Goal: Task Accomplishment & Management: Complete application form

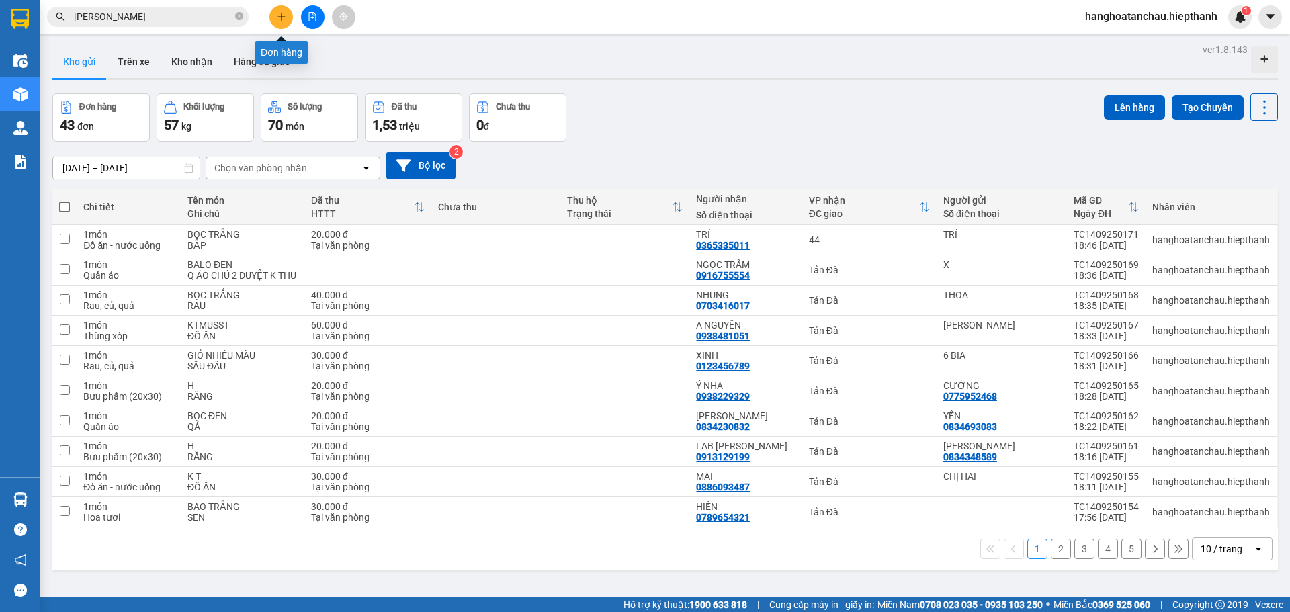
click at [280, 14] on icon "plus" at bounding box center [281, 16] width 9 height 9
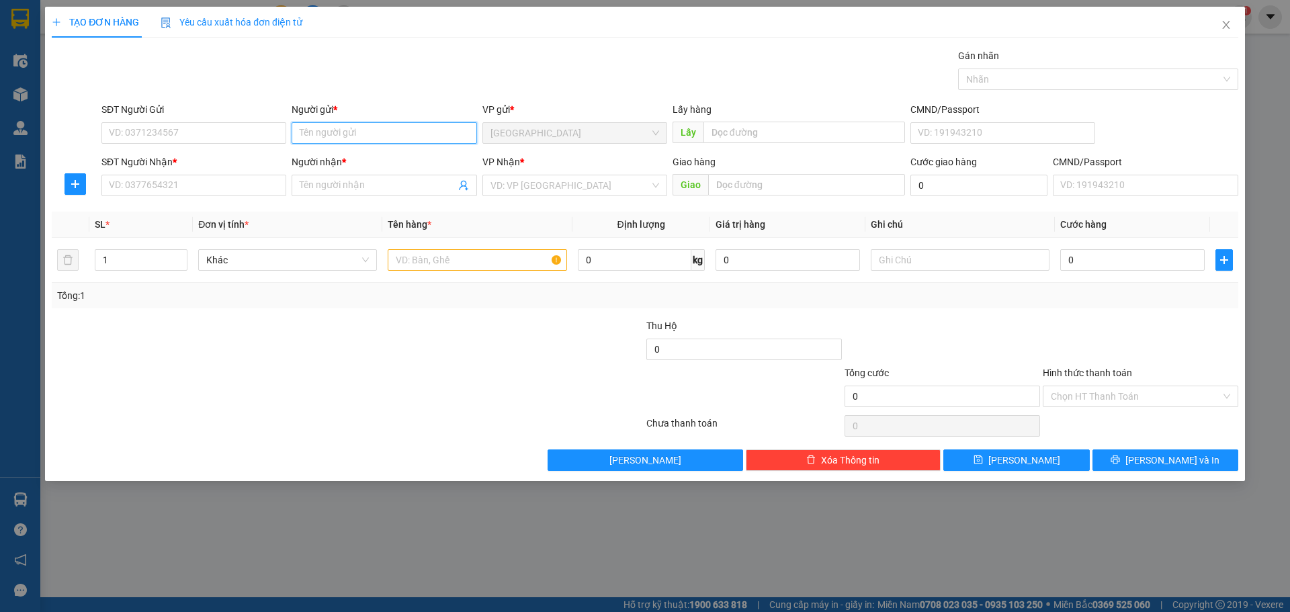
click at [357, 132] on input "Người gửi *" at bounding box center [384, 133] width 185 height 22
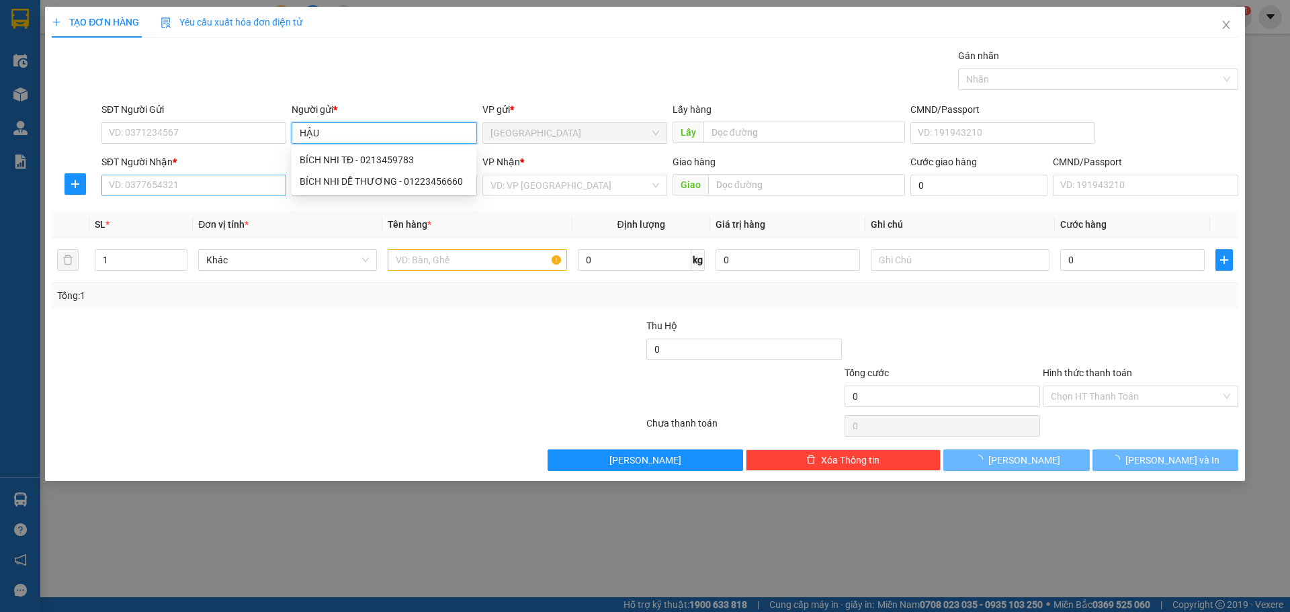
type input "HẬU"
click at [234, 180] on input "SĐT Người Nhận *" at bounding box center [193, 186] width 185 height 22
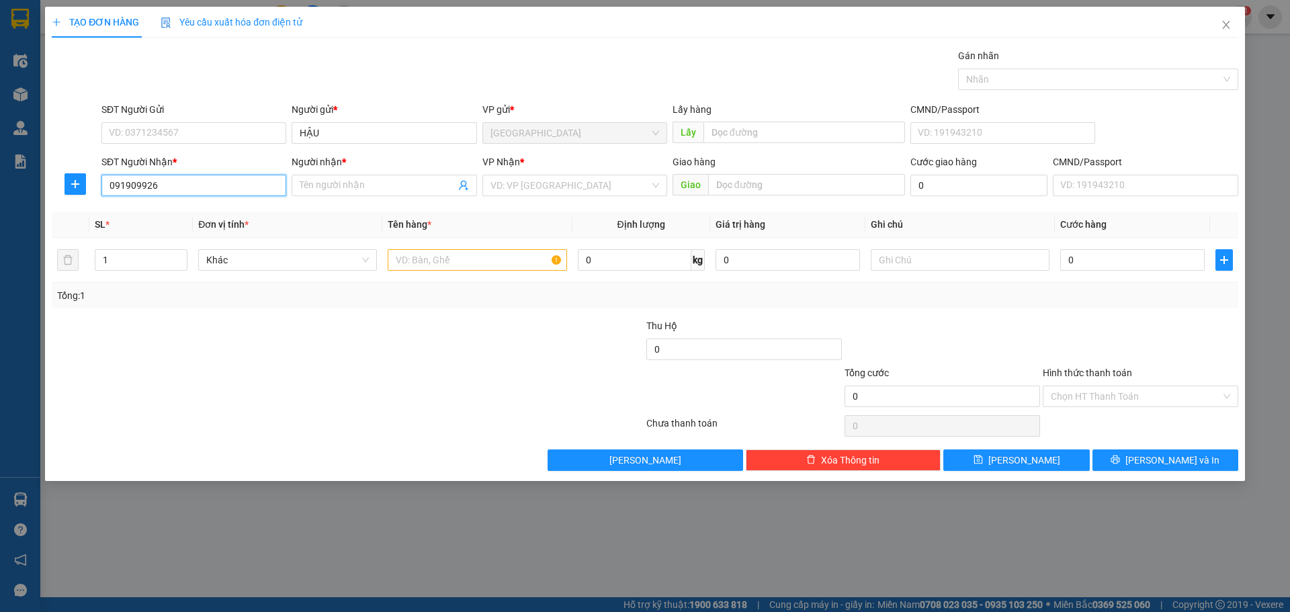
type input "0919099262"
click at [232, 209] on div "0919099262 - PHƯỢNG" at bounding box center [194, 212] width 169 height 15
type input "PHƯỢNG"
type input "0919099262"
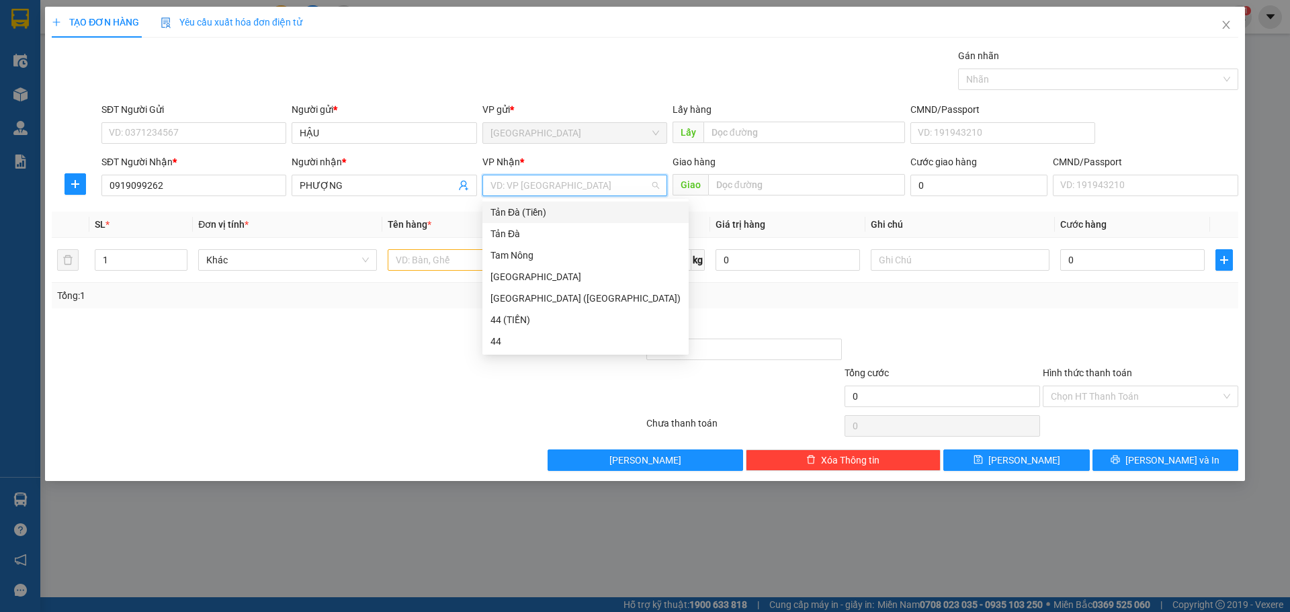
click at [570, 188] on input "search" at bounding box center [570, 185] width 159 height 20
click at [519, 207] on div "Tản Đà (Tiền)" at bounding box center [586, 212] width 190 height 15
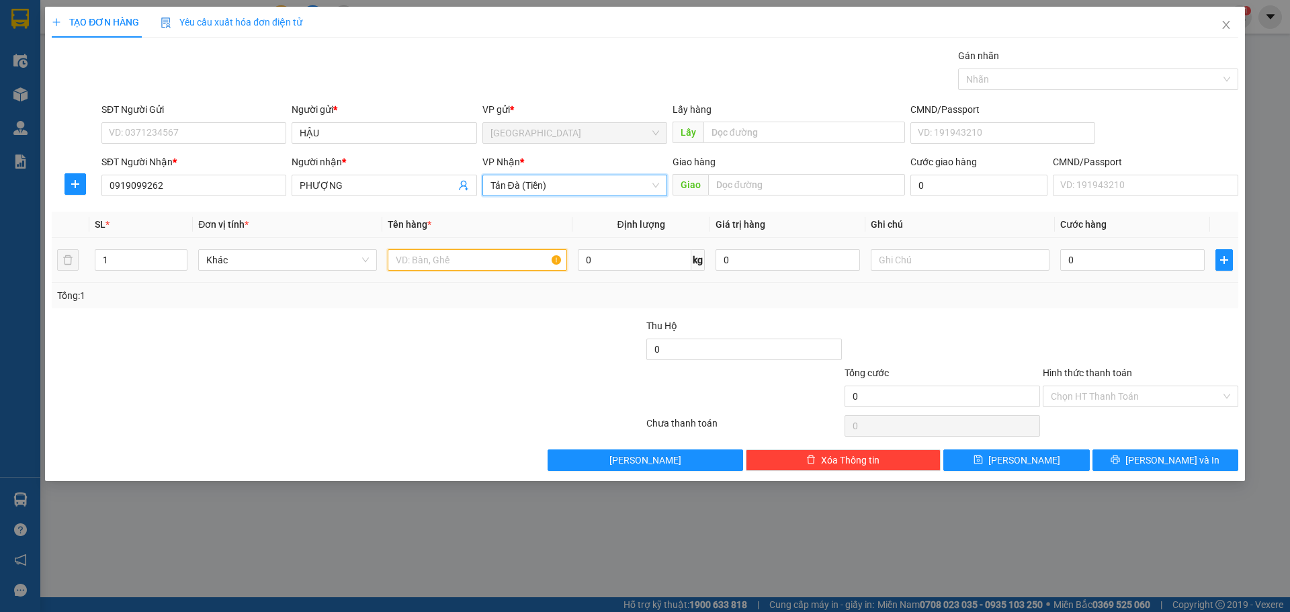
click at [494, 255] on input "text" at bounding box center [477, 260] width 179 height 22
type input "HỘP NP"
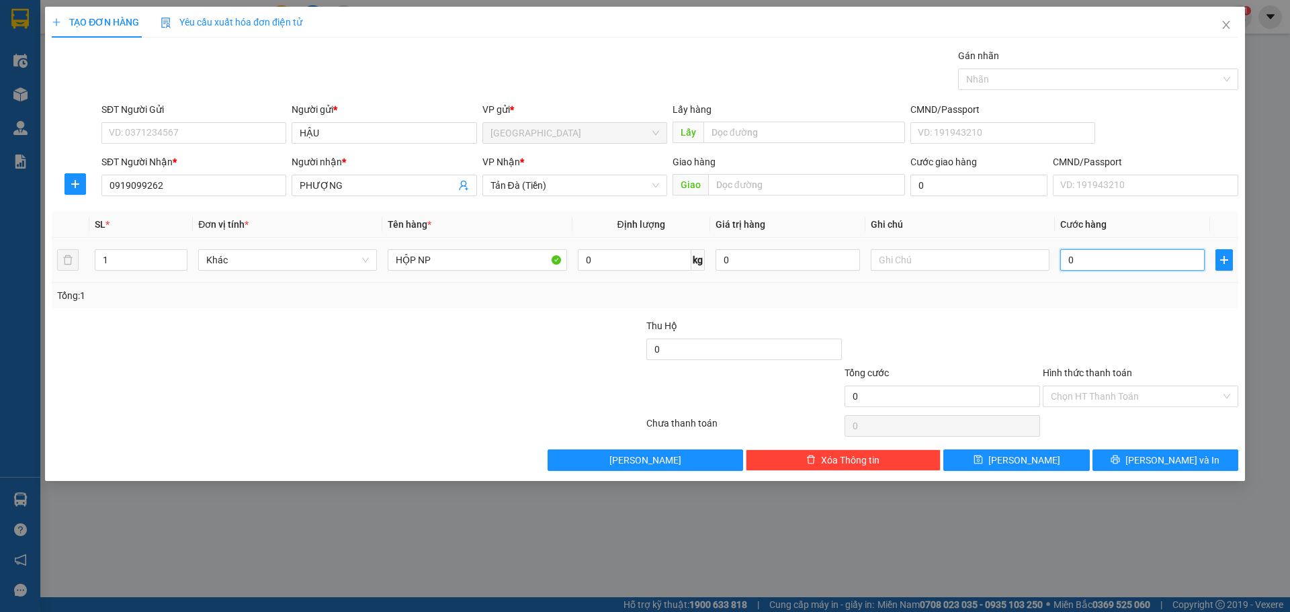
click at [1134, 263] on input "0" at bounding box center [1132, 260] width 144 height 22
type input "3"
type input "30"
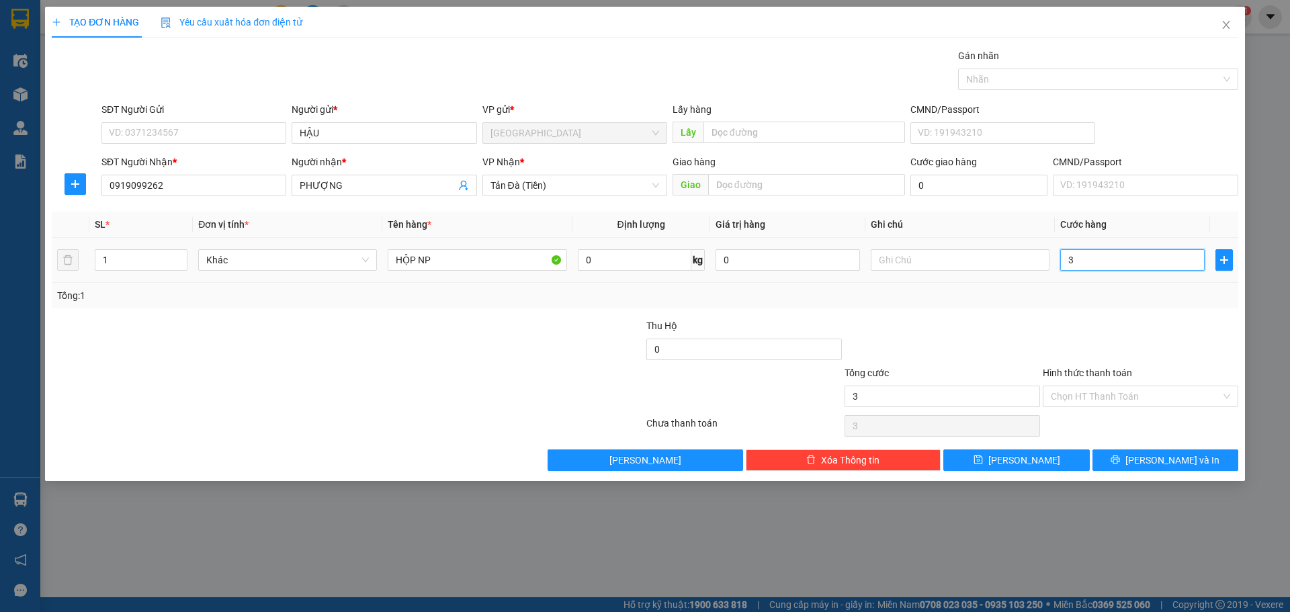
type input "30"
type input "30.000"
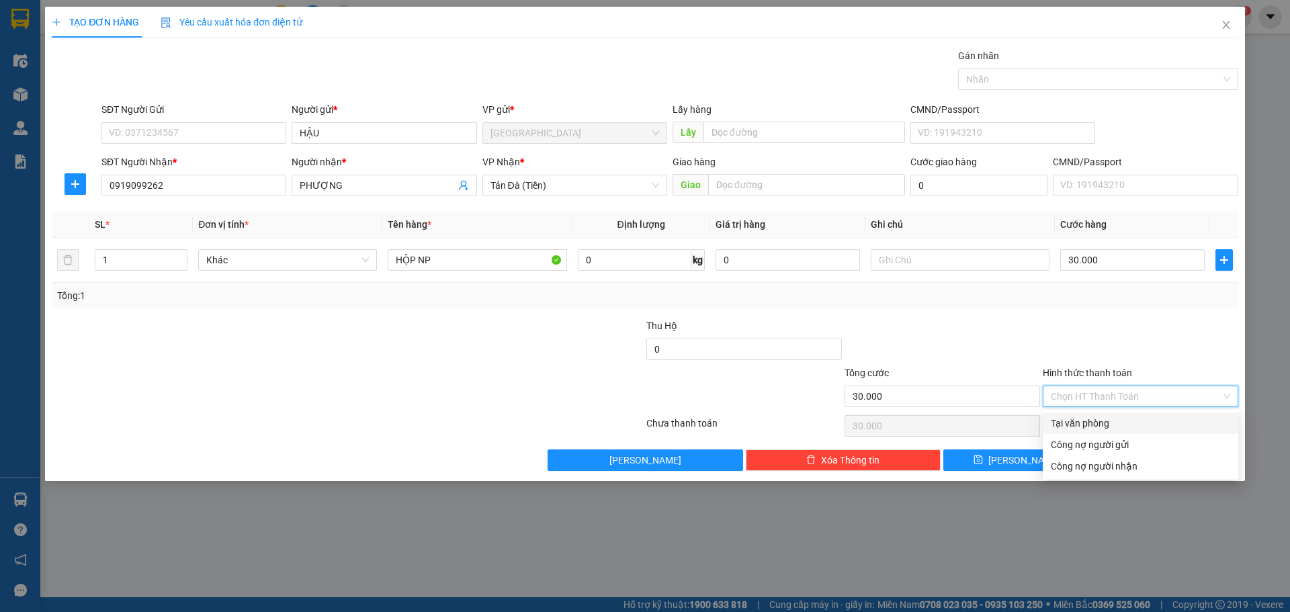
click at [1158, 389] on input "Hình thức thanh toán" at bounding box center [1136, 396] width 170 height 20
click at [1114, 421] on div "Tại văn phòng" at bounding box center [1140, 423] width 179 height 15
type input "0"
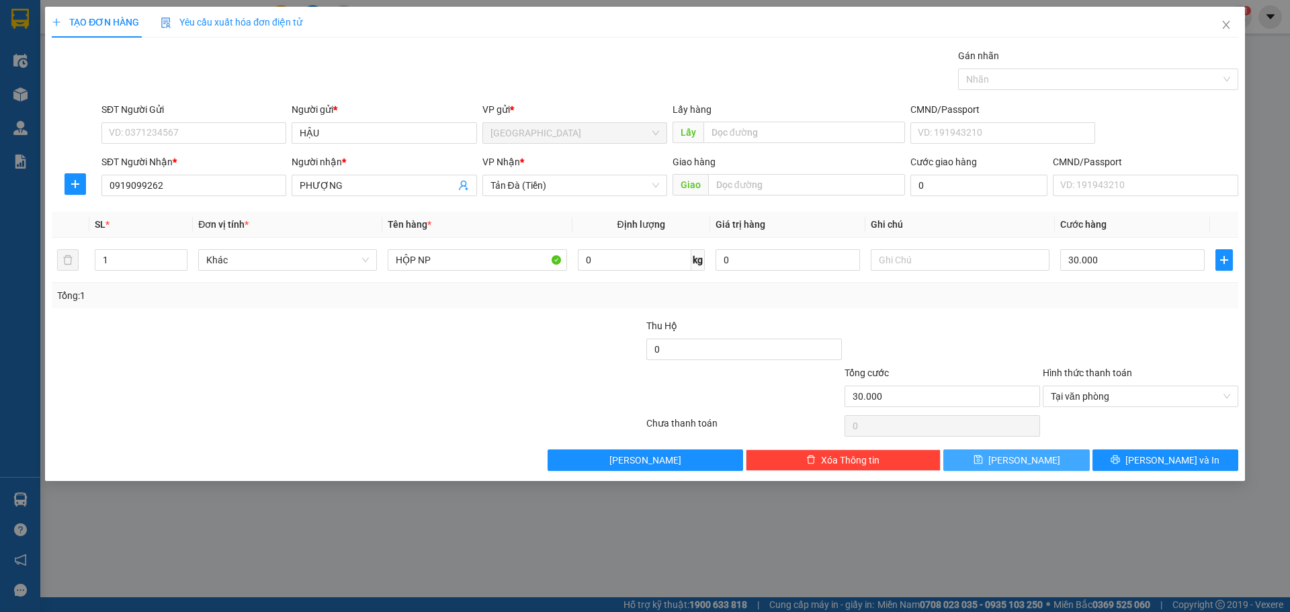
click at [1057, 456] on button "[PERSON_NAME]" at bounding box center [1016, 461] width 146 height 22
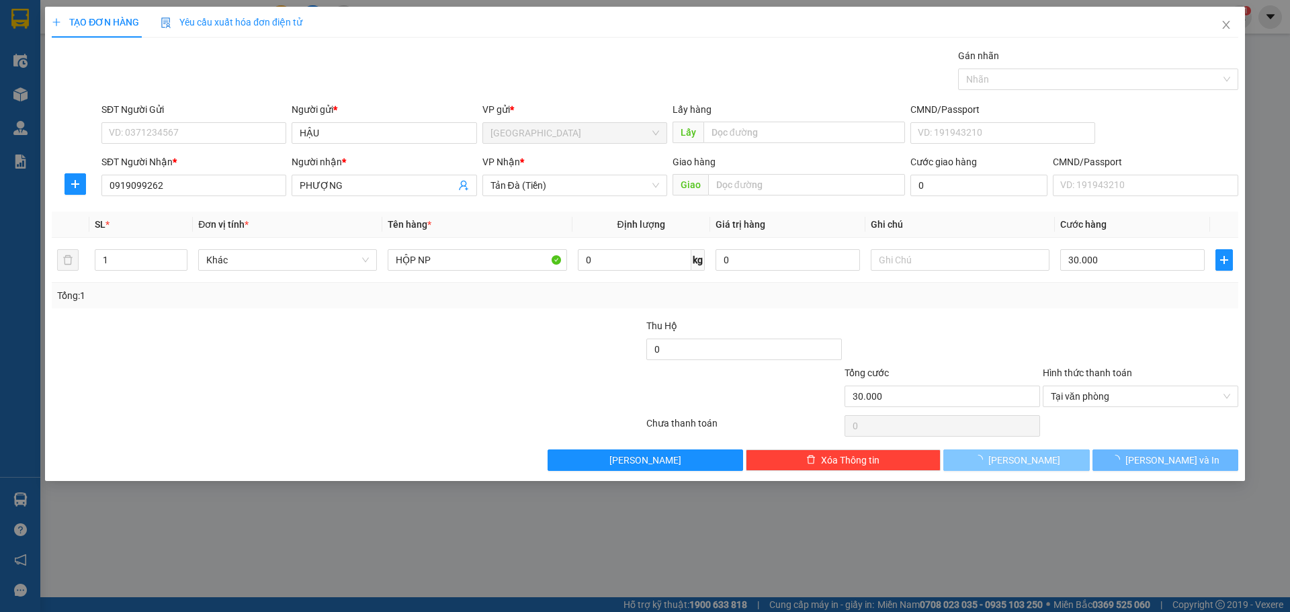
type input "0"
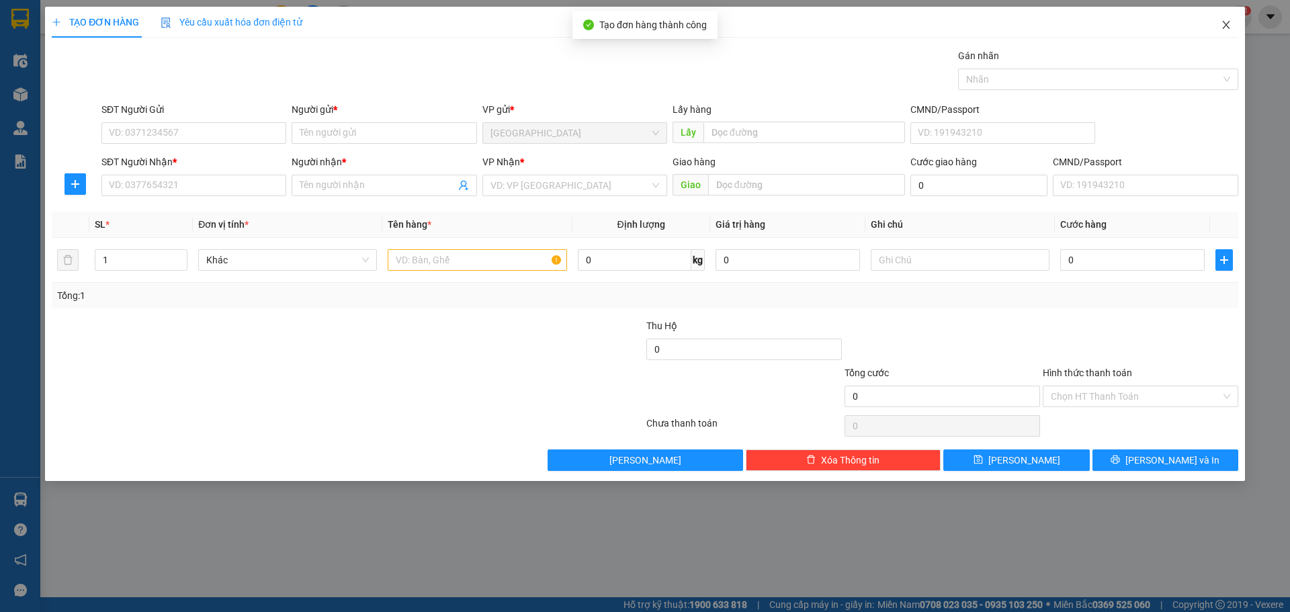
drag, startPoint x: 1226, startPoint y: 24, endPoint x: 1138, endPoint y: 1, distance: 91.1
click at [1224, 24] on icon "close" at bounding box center [1226, 24] width 11 height 11
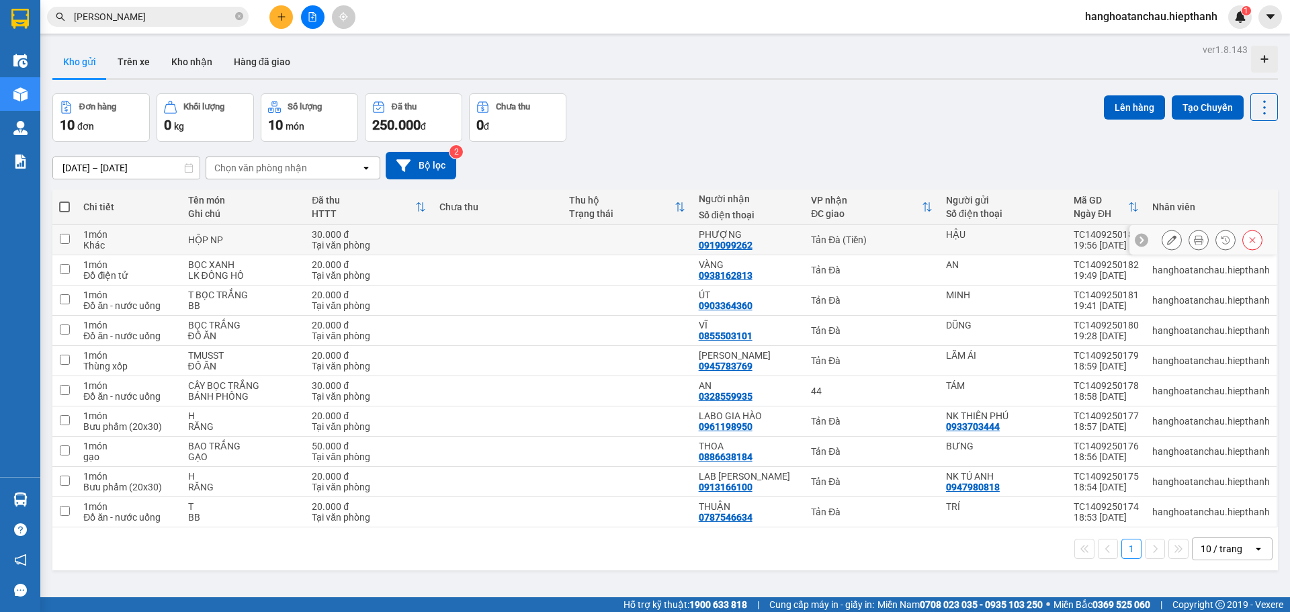
drag, startPoint x: 996, startPoint y: 239, endPoint x: 1035, endPoint y: 208, distance: 49.7
click at [997, 239] on div "HẬU" at bounding box center [1003, 234] width 114 height 11
checkbox input "true"
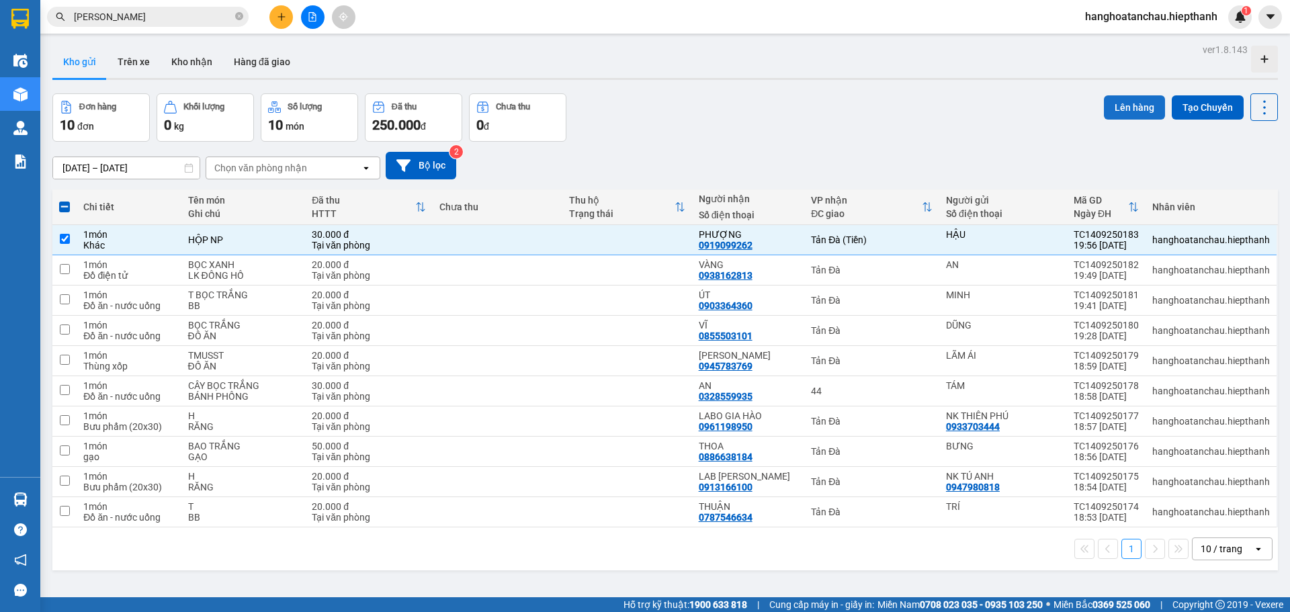
click at [1113, 108] on button "Lên hàng" at bounding box center [1134, 107] width 61 height 24
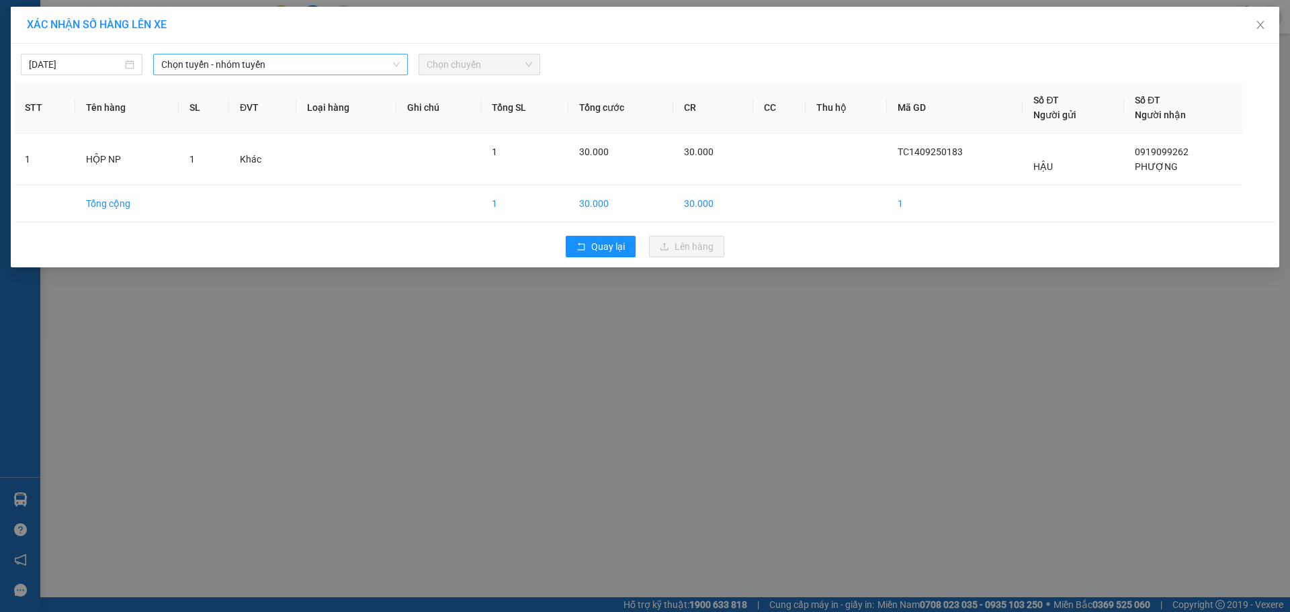
click at [222, 65] on span "Chọn tuyến - nhóm tuyến" at bounding box center [280, 64] width 239 height 20
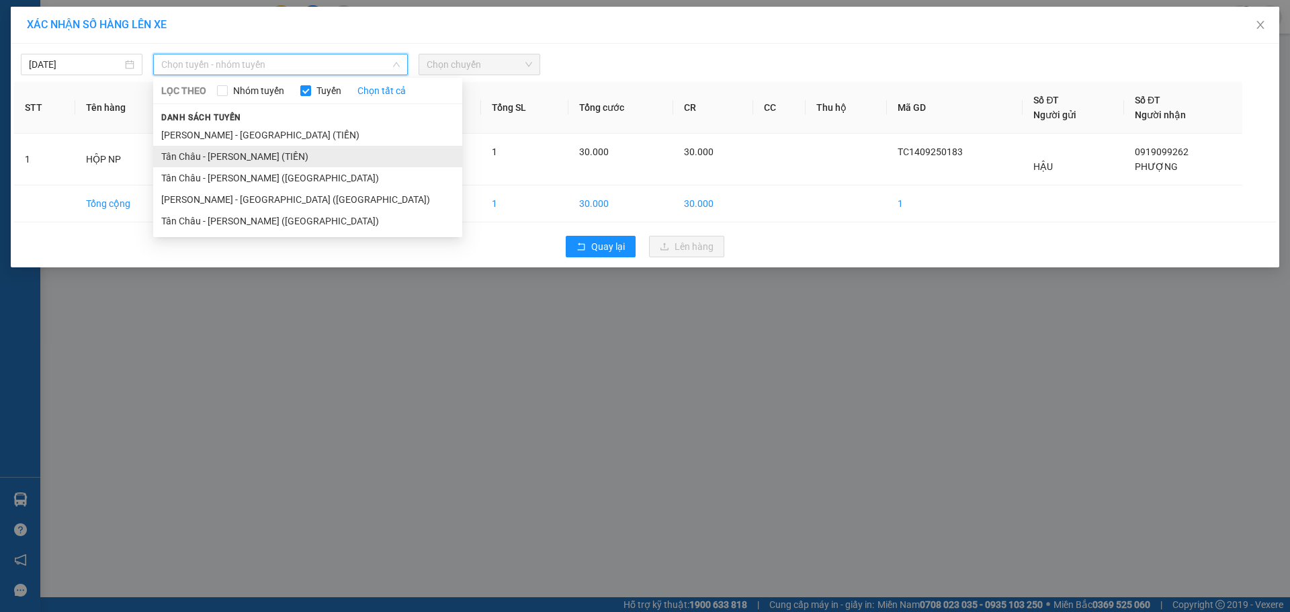
click at [181, 161] on li "Tân Châu - [PERSON_NAME] (TIỀN)" at bounding box center [307, 157] width 309 height 22
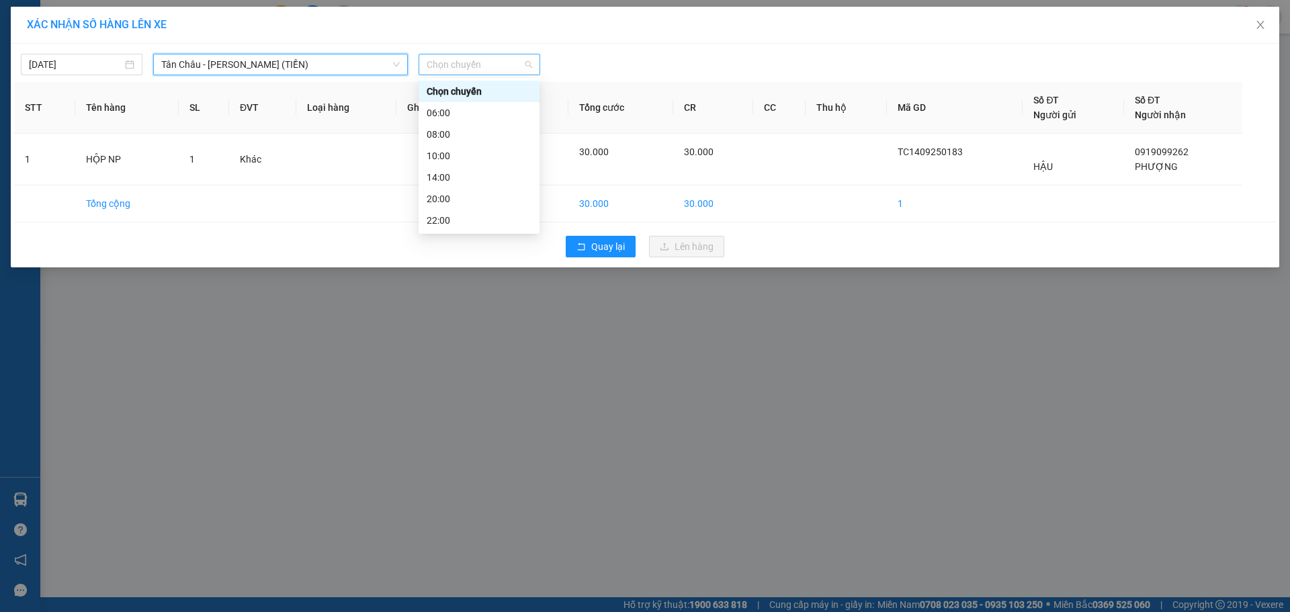
click at [454, 67] on span "Chọn chuyến" at bounding box center [479, 64] width 105 height 20
click at [459, 224] on div "22:00" at bounding box center [479, 220] width 105 height 15
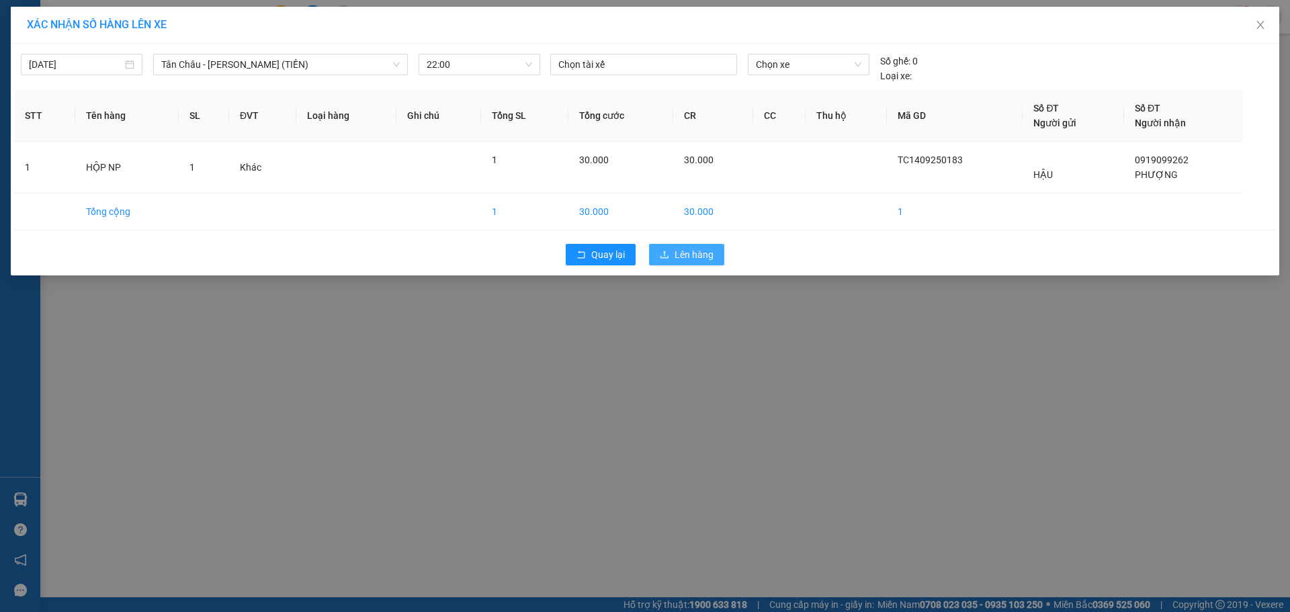
click at [683, 253] on span "Lên hàng" at bounding box center [694, 254] width 39 height 15
